Goal: Task Accomplishment & Management: Manage account settings

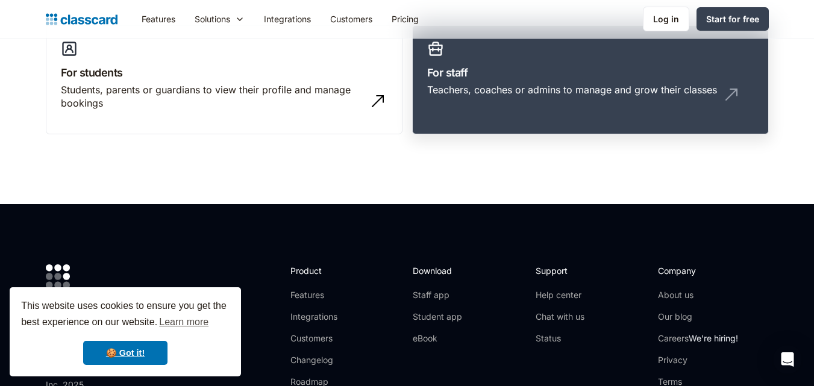
scroll to position [101, 0]
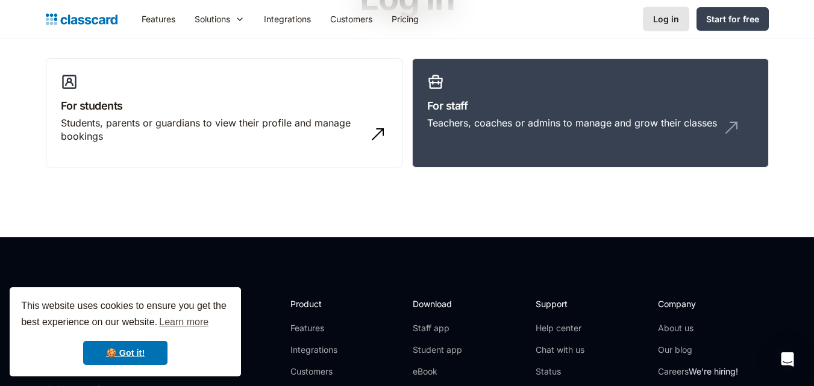
click at [667, 18] on div "Log in" at bounding box center [666, 19] width 26 height 13
click at [597, 125] on div "Teachers, coaches or admins to manage and grow their classes" at bounding box center [572, 122] width 290 height 13
